Goal: Use online tool/utility: Utilize a website feature to perform a specific function

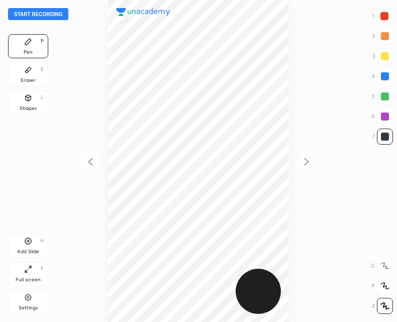
scroll to position [322, 236]
click at [26, 239] on icon at bounding box center [28, 241] width 7 height 7
click at [96, 156] on div at bounding box center [90, 161] width 21 height 21
click at [309, 161] on icon at bounding box center [306, 162] width 12 height 12
click at [95, 160] on icon at bounding box center [90, 162] width 12 height 12
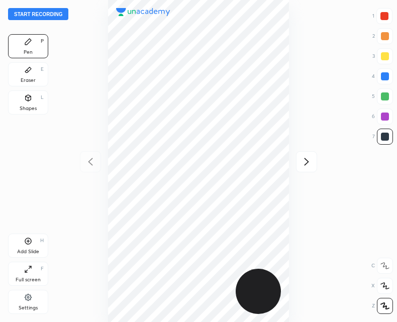
click at [304, 157] on icon at bounding box center [306, 162] width 12 height 12
click at [98, 153] on div at bounding box center [90, 161] width 21 height 21
click at [314, 164] on div at bounding box center [306, 161] width 21 height 21
click at [87, 163] on icon at bounding box center [90, 162] width 12 height 12
click at [304, 163] on icon at bounding box center [306, 162] width 12 height 12
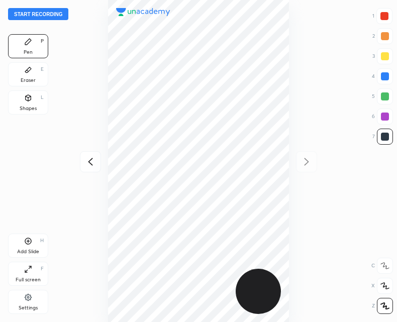
click at [91, 161] on icon at bounding box center [90, 162] width 12 height 12
click at [309, 163] on icon at bounding box center [306, 162] width 12 height 12
click at [292, 74] on div at bounding box center [198, 161] width 236 height 322
click at [31, 246] on div "Add Slide H" at bounding box center [28, 246] width 40 height 24
click at [97, 150] on div at bounding box center [198, 161] width 236 height 322
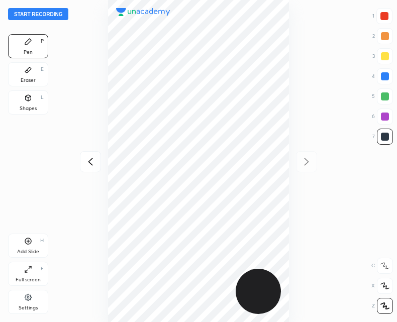
click at [96, 166] on div at bounding box center [90, 161] width 21 height 21
click at [313, 158] on icon at bounding box center [306, 162] width 12 height 12
click at [87, 165] on icon at bounding box center [90, 162] width 12 height 12
click at [301, 162] on icon at bounding box center [306, 162] width 12 height 12
click at [94, 171] on div at bounding box center [90, 161] width 21 height 21
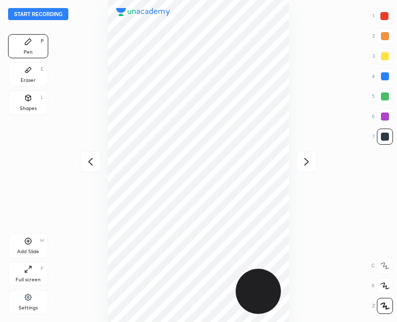
click at [312, 159] on icon at bounding box center [306, 162] width 12 height 12
click at [97, 161] on div at bounding box center [90, 161] width 21 height 21
click at [298, 156] on div at bounding box center [306, 161] width 21 height 21
click at [35, 10] on button "Start recording" at bounding box center [38, 14] width 60 height 12
click at [36, 15] on button "End recording" at bounding box center [36, 14] width 56 height 12
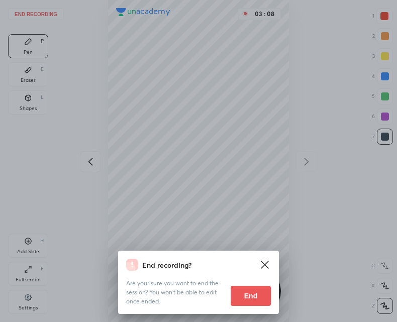
click at [255, 288] on button "End" at bounding box center [251, 296] width 40 height 20
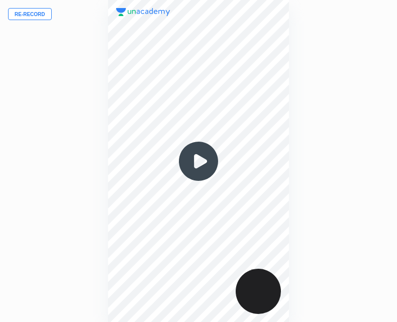
click at [21, 19] on button "Re-record" at bounding box center [30, 14] width 44 height 12
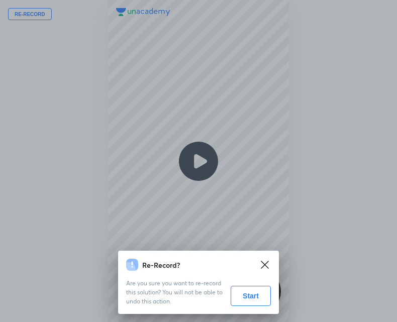
click at [245, 296] on button "Start" at bounding box center [251, 296] width 40 height 20
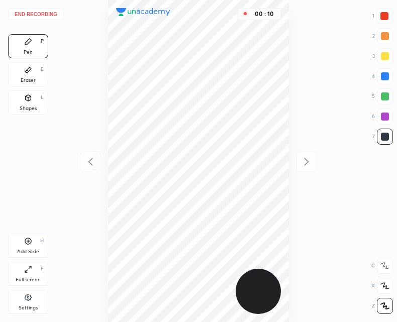
click at [35, 239] on div "Add Slide H" at bounding box center [28, 246] width 40 height 24
click at [35, 110] on div "Shapes" at bounding box center [28, 108] width 17 height 5
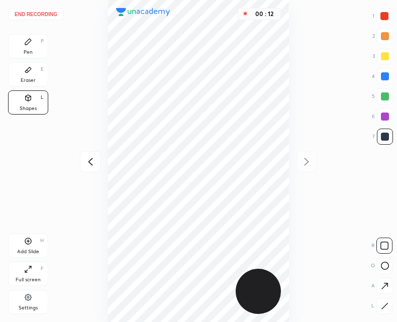
click at [381, 300] on div at bounding box center [384, 306] width 16 height 16
click at [40, 49] on div "Pen P" at bounding box center [28, 46] width 40 height 24
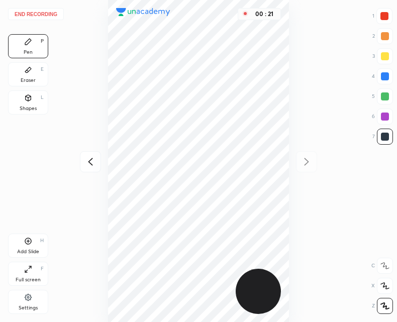
click at [384, 16] on div at bounding box center [384, 16] width 8 height 8
click at [384, 123] on div at bounding box center [385, 117] width 16 height 16
click at [381, 135] on div at bounding box center [385, 137] width 8 height 8
click at [384, 70] on div at bounding box center [385, 76] width 16 height 16
click at [383, 135] on div at bounding box center [385, 137] width 8 height 8
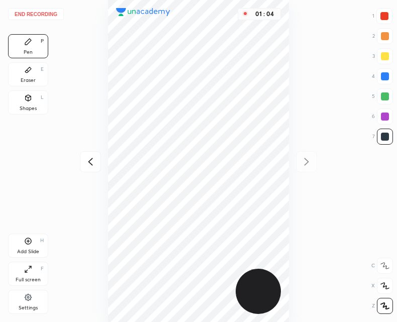
click at [382, 16] on div at bounding box center [384, 16] width 8 height 8
click at [391, 138] on div at bounding box center [385, 137] width 16 height 16
click at [26, 245] on icon at bounding box center [28, 241] width 8 height 8
click at [87, 164] on icon at bounding box center [90, 162] width 12 height 12
click at [306, 156] on icon at bounding box center [306, 162] width 12 height 12
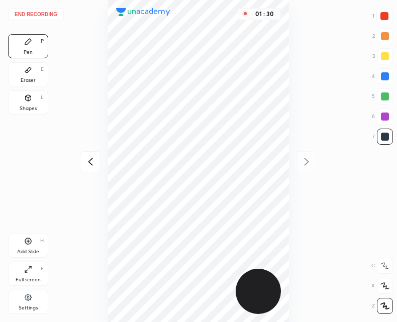
click at [93, 163] on icon at bounding box center [90, 162] width 12 height 12
click at [303, 158] on icon at bounding box center [306, 162] width 12 height 12
click at [97, 164] on div at bounding box center [90, 161] width 21 height 21
click at [314, 166] on div at bounding box center [306, 161] width 21 height 21
click at [88, 164] on icon at bounding box center [90, 162] width 12 height 12
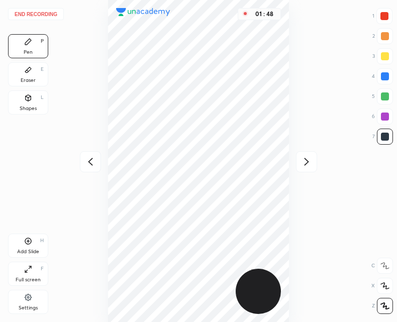
click at [313, 163] on div at bounding box center [306, 161] width 21 height 21
click at [92, 164] on icon at bounding box center [90, 162] width 12 height 12
click at [309, 156] on icon at bounding box center [306, 162] width 12 height 12
click at [87, 164] on icon at bounding box center [90, 162] width 12 height 12
click at [305, 166] on icon at bounding box center [306, 162] width 12 height 12
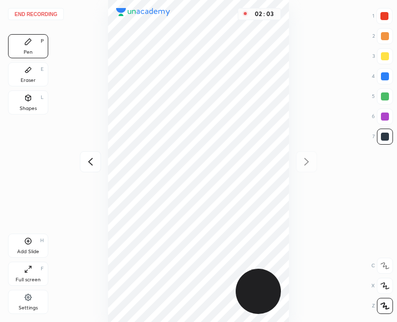
click at [85, 162] on icon at bounding box center [90, 162] width 12 height 12
click at [299, 162] on div at bounding box center [306, 161] width 21 height 21
click at [35, 245] on div "Add Slide H" at bounding box center [28, 246] width 40 height 24
click at [85, 164] on icon at bounding box center [90, 162] width 12 height 12
click at [86, 161] on icon at bounding box center [90, 162] width 12 height 12
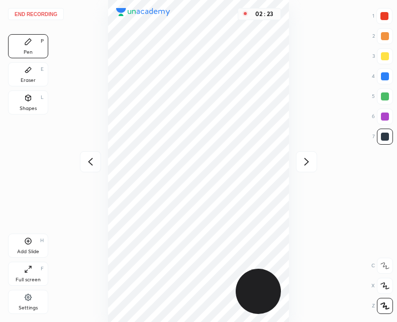
click at [306, 158] on icon at bounding box center [306, 162] width 12 height 12
click at [305, 158] on icon at bounding box center [306, 162] width 12 height 12
click at [39, 74] on div "Eraser E" at bounding box center [28, 74] width 40 height 24
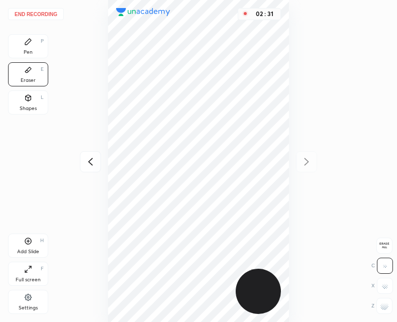
click at [34, 52] on div "Pen P" at bounding box center [28, 46] width 40 height 24
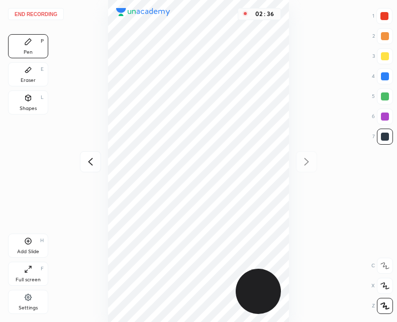
click at [85, 162] on icon at bounding box center [90, 162] width 12 height 12
click at [89, 159] on icon at bounding box center [90, 162] width 12 height 12
click at [33, 250] on div "Add Slide" at bounding box center [28, 251] width 22 height 5
click at [84, 158] on div at bounding box center [90, 161] width 21 height 21
click at [32, 248] on div "Add Slide H" at bounding box center [28, 246] width 40 height 24
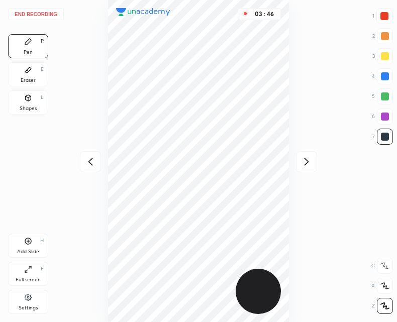
click at [97, 164] on div at bounding box center [90, 161] width 21 height 21
click at [309, 155] on div at bounding box center [306, 161] width 21 height 21
click at [311, 162] on icon at bounding box center [306, 162] width 12 height 12
click at [307, 160] on icon at bounding box center [306, 162] width 12 height 12
click at [93, 162] on icon at bounding box center [90, 162] width 12 height 12
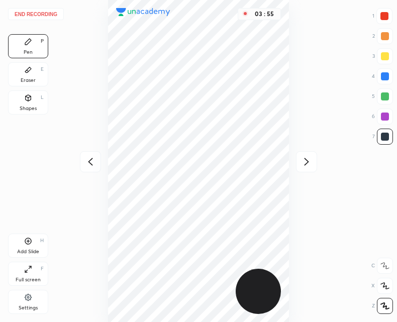
click at [86, 166] on icon at bounding box center [90, 162] width 12 height 12
click at [300, 157] on div at bounding box center [306, 161] width 21 height 21
click at [302, 156] on icon at bounding box center [306, 162] width 12 height 12
click at [305, 156] on icon at bounding box center [306, 162] width 12 height 12
click at [92, 155] on div at bounding box center [90, 161] width 21 height 21
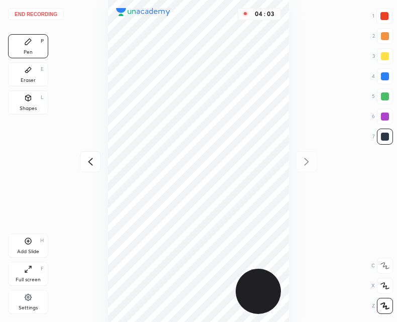
click at [89, 156] on icon at bounding box center [90, 162] width 12 height 12
click at [89, 155] on div at bounding box center [90, 161] width 21 height 21
click at [88, 167] on icon at bounding box center [90, 162] width 12 height 12
click at [24, 241] on div "Add Slide H" at bounding box center [28, 246] width 40 height 24
click at [93, 160] on icon at bounding box center [90, 162] width 12 height 12
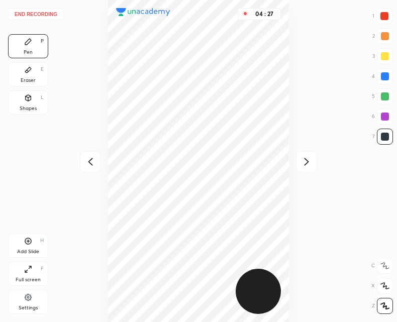
click at [303, 165] on icon at bounding box center [306, 162] width 12 height 12
click at [97, 164] on div at bounding box center [90, 161] width 21 height 21
click at [302, 162] on icon at bounding box center [306, 162] width 12 height 12
click at [302, 159] on icon at bounding box center [306, 162] width 12 height 12
click at [312, 164] on icon at bounding box center [306, 162] width 12 height 12
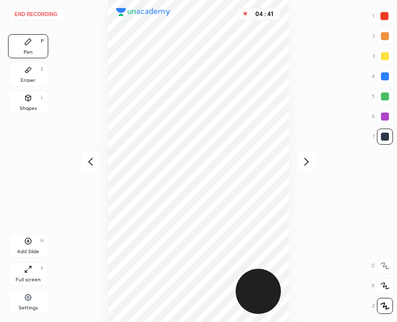
click at [311, 160] on icon at bounding box center [306, 162] width 12 height 12
click at [85, 162] on icon at bounding box center [90, 162] width 12 height 12
click at [83, 162] on div at bounding box center [90, 161] width 21 height 21
click at [82, 160] on div at bounding box center [90, 161] width 21 height 21
click at [306, 163] on icon at bounding box center [306, 162] width 5 height 8
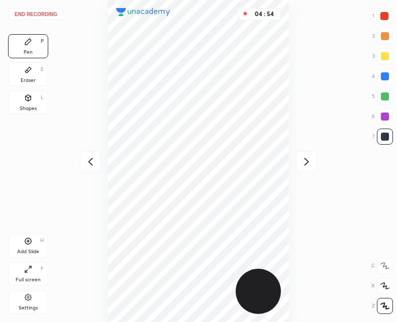
click at [89, 165] on icon at bounding box center [90, 162] width 12 height 12
click at [308, 162] on icon at bounding box center [306, 162] width 12 height 12
click at [90, 162] on icon at bounding box center [90, 162] width 12 height 12
click at [293, 185] on div "05 : 01" at bounding box center [198, 161] width 236 height 322
click at [32, 241] on div "Add Slide H" at bounding box center [28, 246] width 40 height 24
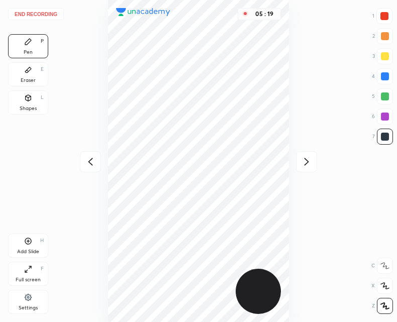
click at [89, 160] on icon at bounding box center [90, 162] width 12 height 12
click at [304, 158] on icon at bounding box center [306, 162] width 12 height 12
click at [90, 155] on div at bounding box center [90, 161] width 21 height 21
click at [306, 160] on icon at bounding box center [306, 162] width 12 height 12
click at [89, 155] on div at bounding box center [90, 161] width 21 height 21
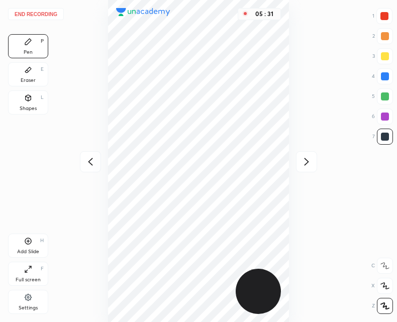
click at [305, 162] on icon at bounding box center [306, 162] width 12 height 12
click at [90, 161] on icon at bounding box center [90, 162] width 5 height 8
click at [306, 161] on icon at bounding box center [306, 162] width 12 height 12
click at [82, 165] on div at bounding box center [90, 161] width 21 height 21
click at [303, 162] on icon at bounding box center [306, 162] width 12 height 12
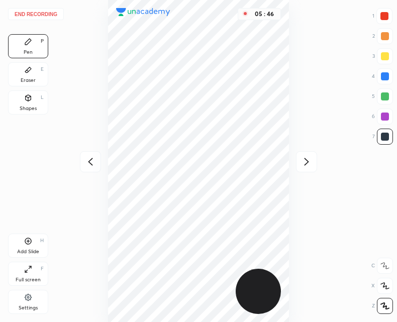
click at [90, 165] on icon at bounding box center [90, 162] width 12 height 12
click at [303, 159] on icon at bounding box center [306, 162] width 12 height 12
click at [84, 164] on div at bounding box center [90, 161] width 21 height 21
click at [303, 168] on div at bounding box center [306, 161] width 21 height 21
click at [91, 169] on div at bounding box center [90, 161] width 21 height 21
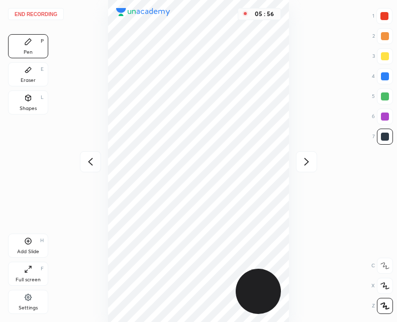
click at [309, 160] on icon at bounding box center [306, 162] width 12 height 12
click at [88, 163] on icon at bounding box center [90, 162] width 12 height 12
click at [310, 165] on icon at bounding box center [306, 162] width 12 height 12
click at [31, 252] on div "Add Slide" at bounding box center [28, 251] width 22 height 5
click at [90, 159] on icon at bounding box center [90, 162] width 12 height 12
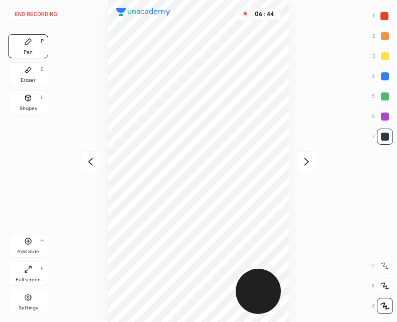
click at [303, 163] on icon at bounding box center [306, 162] width 12 height 12
click at [85, 165] on icon at bounding box center [90, 162] width 12 height 12
click at [308, 161] on icon at bounding box center [306, 162] width 5 height 8
click at [92, 160] on icon at bounding box center [90, 162] width 12 height 12
click at [314, 165] on div at bounding box center [306, 161] width 21 height 21
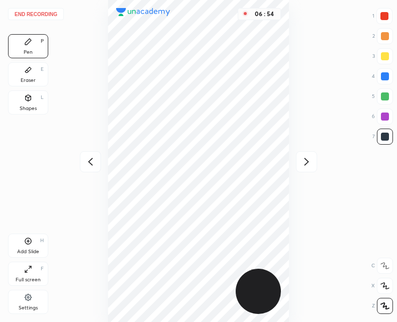
click at [93, 156] on icon at bounding box center [90, 162] width 12 height 12
click at [313, 152] on div at bounding box center [306, 161] width 21 height 21
click at [97, 161] on div at bounding box center [90, 161] width 21 height 21
click at [311, 161] on icon at bounding box center [306, 162] width 12 height 12
click at [90, 160] on icon at bounding box center [90, 162] width 5 height 8
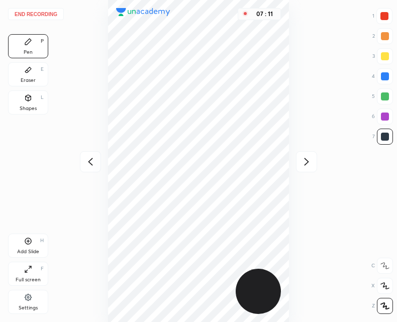
click at [304, 164] on icon at bounding box center [306, 162] width 12 height 12
click at [84, 167] on div at bounding box center [90, 161] width 21 height 21
click at [312, 160] on icon at bounding box center [306, 162] width 12 height 12
click at [88, 162] on icon at bounding box center [90, 162] width 12 height 12
click at [308, 159] on icon at bounding box center [306, 162] width 12 height 12
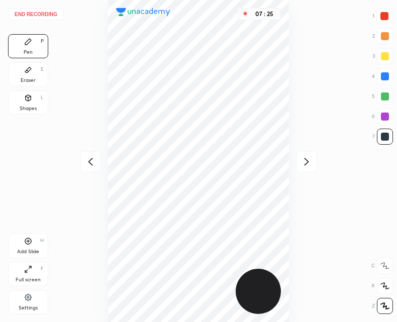
click at [84, 163] on icon at bounding box center [90, 162] width 12 height 12
click at [306, 166] on icon at bounding box center [306, 162] width 12 height 12
click at [93, 163] on icon at bounding box center [90, 162] width 12 height 12
click at [303, 160] on icon at bounding box center [306, 162] width 12 height 12
click at [32, 73] on icon at bounding box center [28, 70] width 8 height 8
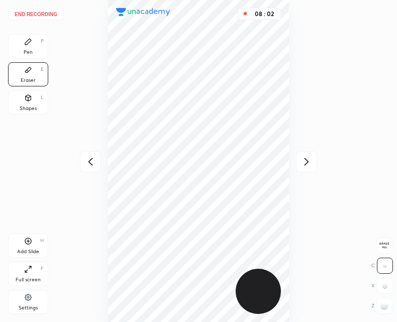
click at [22, 49] on div "Pen P" at bounding box center [28, 46] width 40 height 24
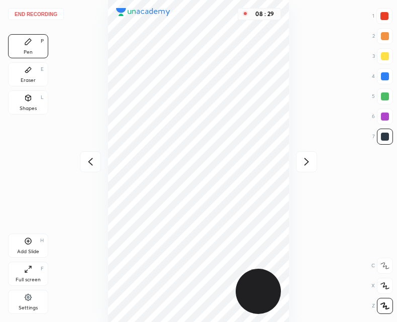
click at [85, 173] on div "08 : 29" at bounding box center [198, 161] width 236 height 322
click at [86, 169] on div at bounding box center [90, 161] width 21 height 21
click at [299, 159] on div at bounding box center [306, 161] width 21 height 21
click at [33, 11] on button "End recording" at bounding box center [36, 14] width 56 height 12
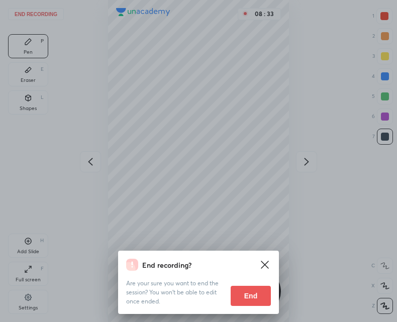
click at [249, 300] on button "End" at bounding box center [251, 296] width 40 height 20
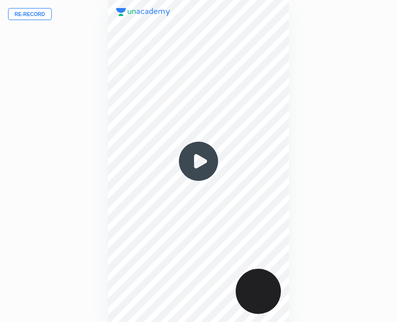
click at [208, 173] on img at bounding box center [198, 161] width 48 height 48
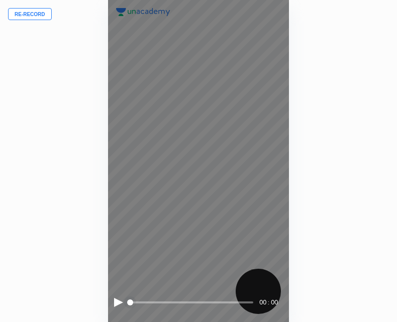
click at [117, 301] on div at bounding box center [118, 302] width 9 height 9
click at [118, 301] on div at bounding box center [118, 302] width 9 height 9
click at [117, 301] on div at bounding box center [118, 302] width 9 height 9
click at [111, 301] on div "00 : 00" at bounding box center [198, 161] width 181 height 322
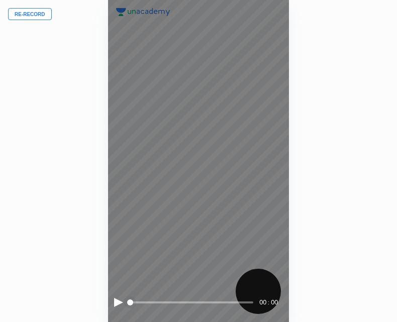
click at [116, 300] on div at bounding box center [118, 302] width 9 height 9
click at [117, 297] on div "00 : 00" at bounding box center [198, 302] width 169 height 15
click at [117, 300] on div at bounding box center [118, 302] width 9 height 9
click at [113, 303] on div "07 : 11" at bounding box center [198, 161] width 181 height 322
click at [119, 303] on div at bounding box center [117, 302] width 7 height 9
